Goal: Find specific page/section: Find specific page/section

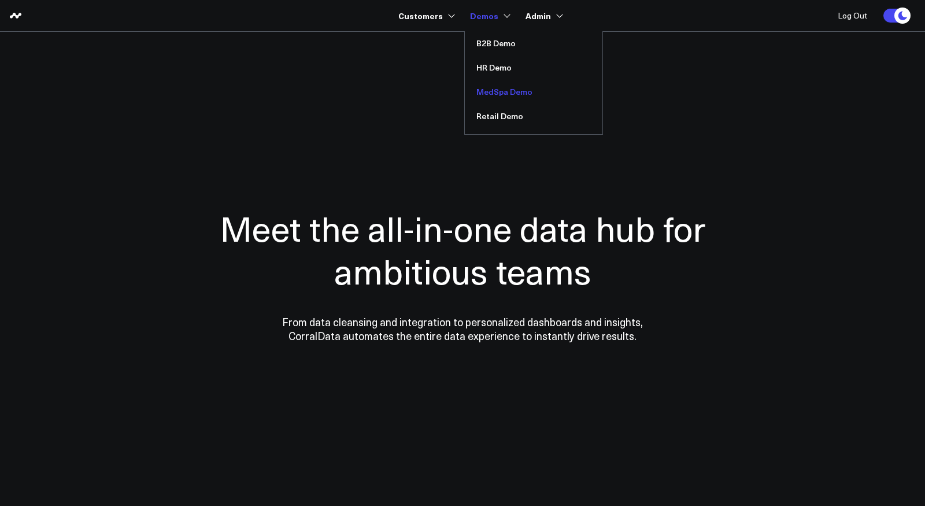
click at [502, 94] on link "MedSpa Demo" at bounding box center [534, 92] width 138 height 24
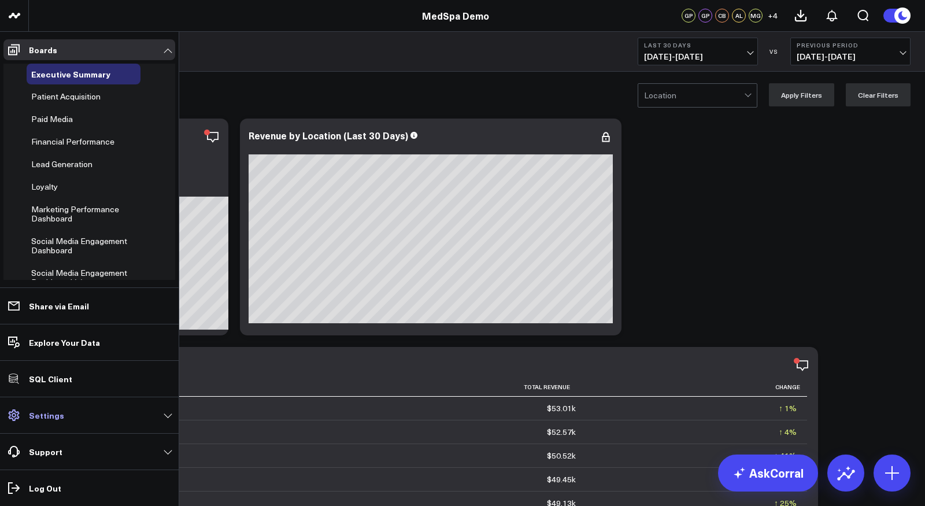
click at [29, 415] on p "Settings" at bounding box center [46, 414] width 35 height 9
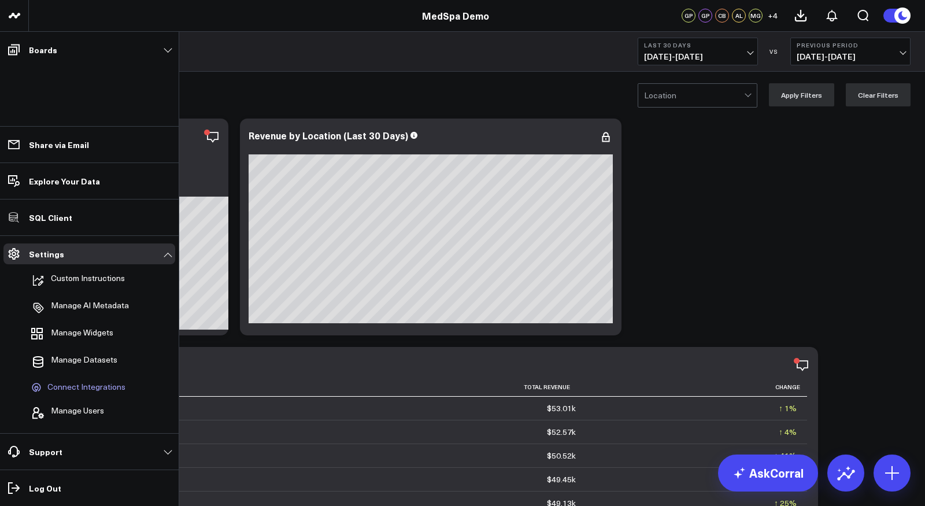
click at [79, 388] on span "Connect Integrations" at bounding box center [86, 387] width 78 height 10
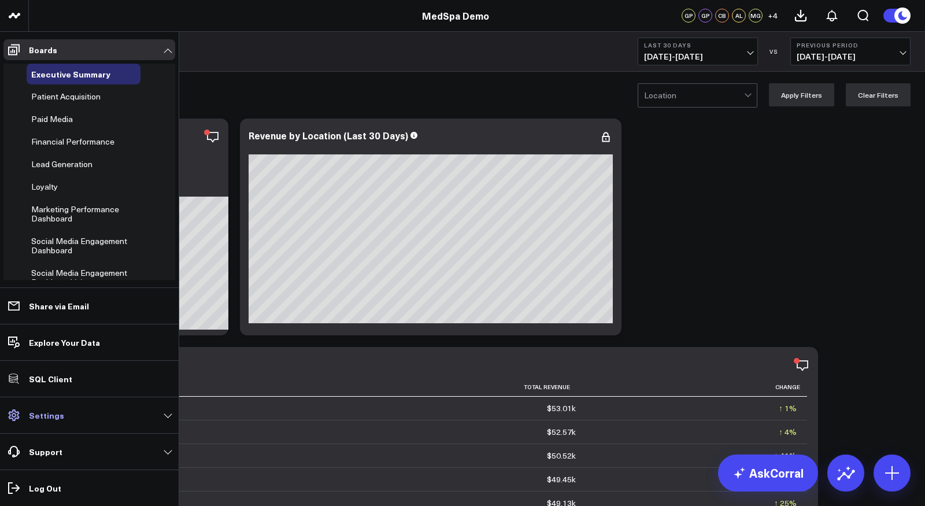
click at [57, 415] on p "Settings" at bounding box center [46, 414] width 35 height 9
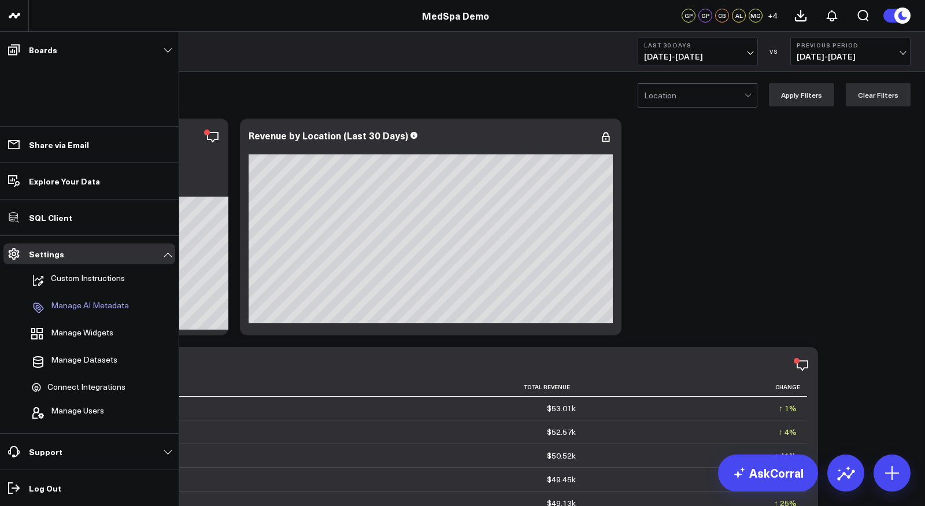
click at [91, 306] on p "Manage AI Metadata" at bounding box center [90, 307] width 78 height 14
